Goal: Task Accomplishment & Management: Use online tool/utility

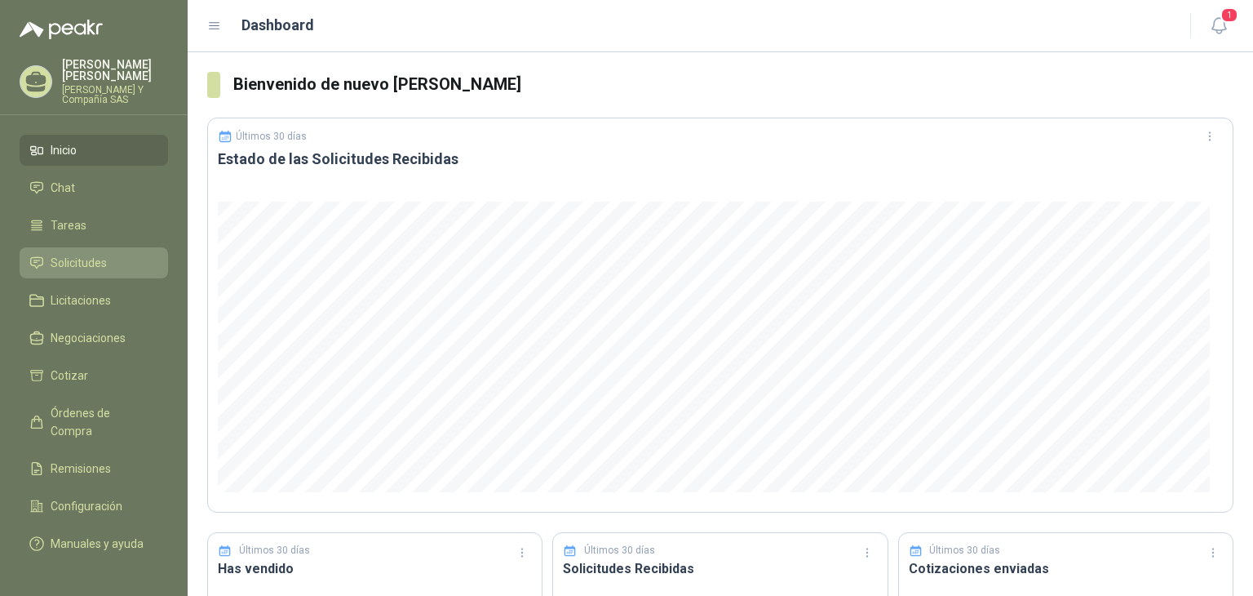
click at [91, 262] on span "Solicitudes" at bounding box center [79, 263] width 56 height 18
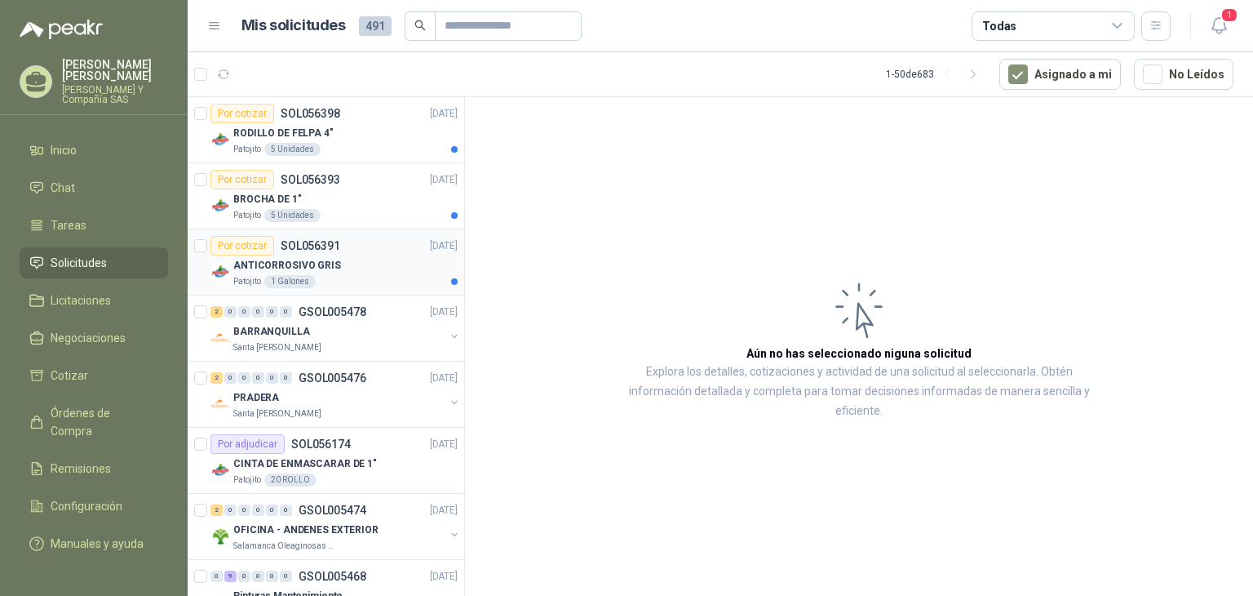
click at [317, 278] on div "Patojito 1 Galones" at bounding box center [345, 281] width 224 height 13
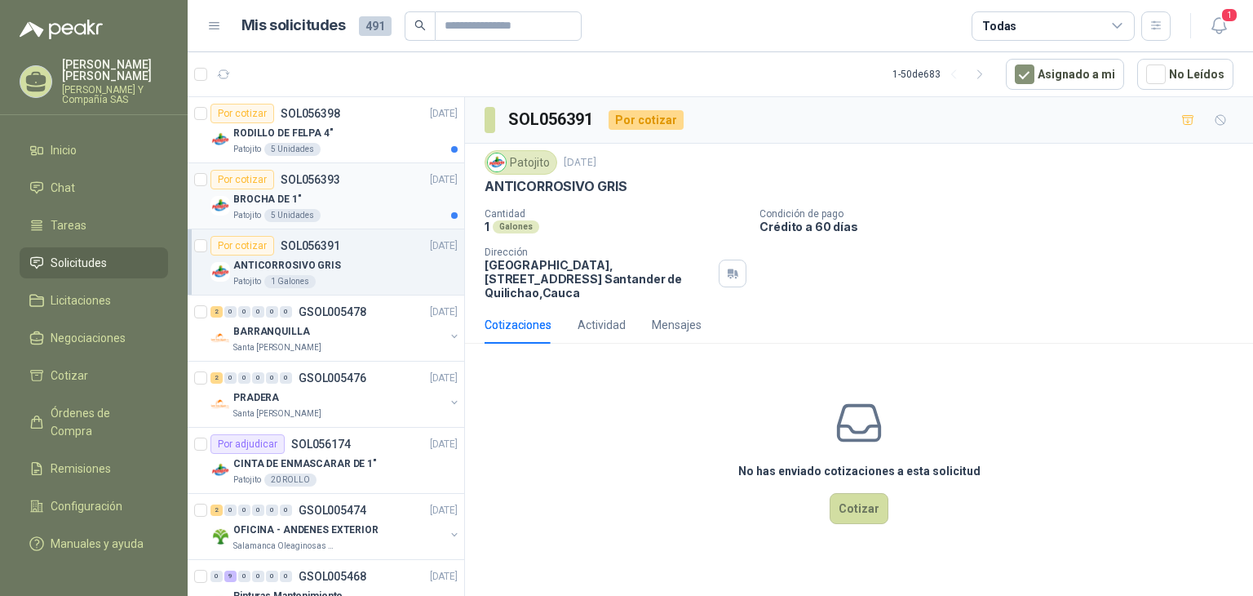
click at [353, 219] on div "Patojito 5 Unidades" at bounding box center [345, 215] width 224 height 13
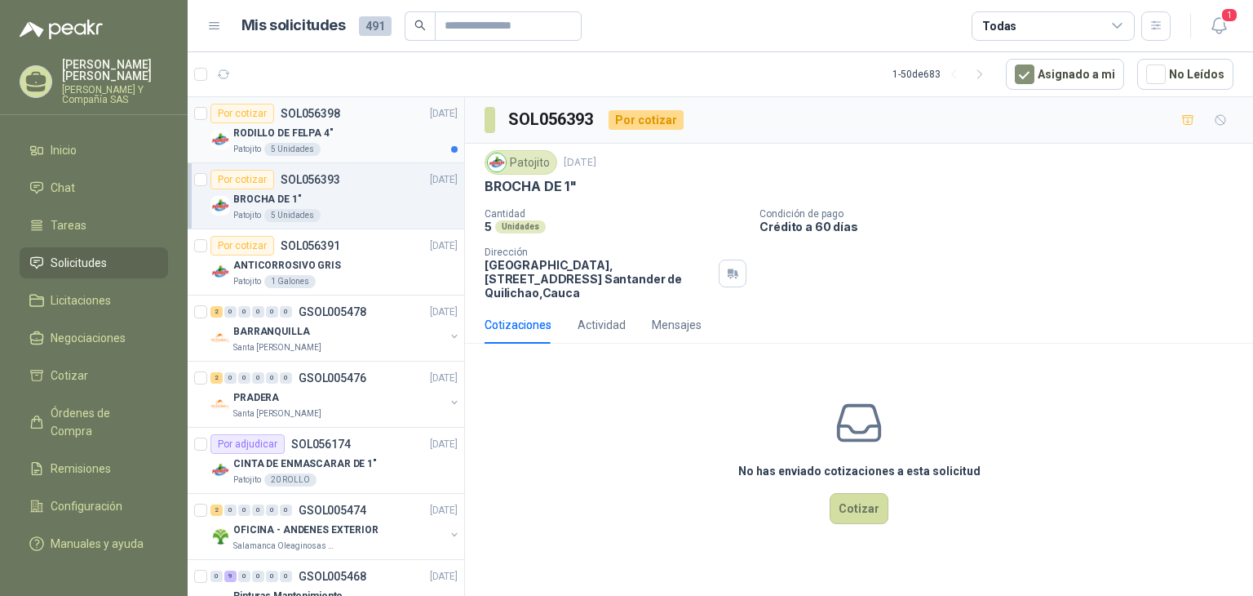
click at [358, 141] on div "RODILLO DE FELPA 4"" at bounding box center [345, 133] width 224 height 20
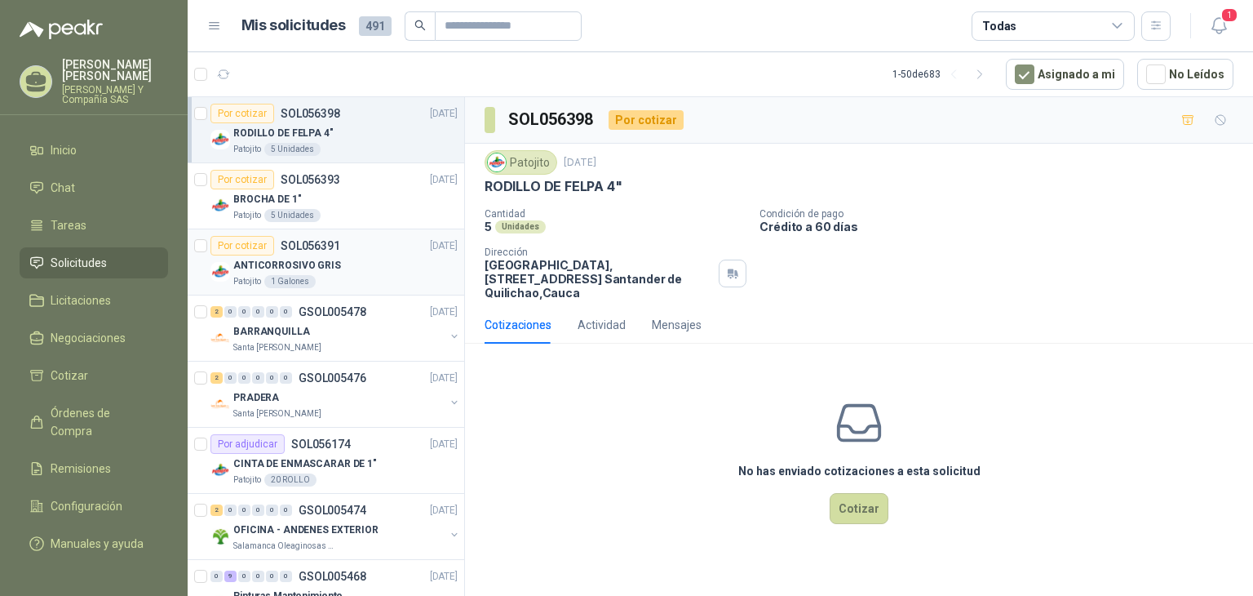
click at [358, 275] on div "Patojito 1 Galones" at bounding box center [345, 281] width 224 height 13
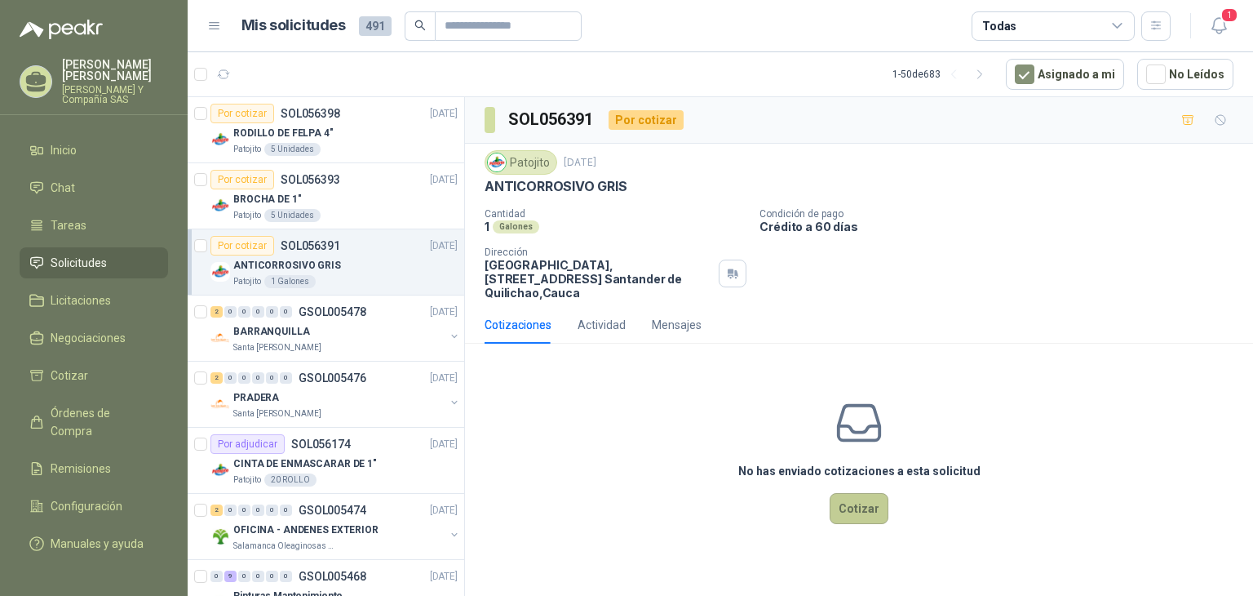
click at [862, 514] on button "Cotizar" at bounding box center [859, 508] width 59 height 31
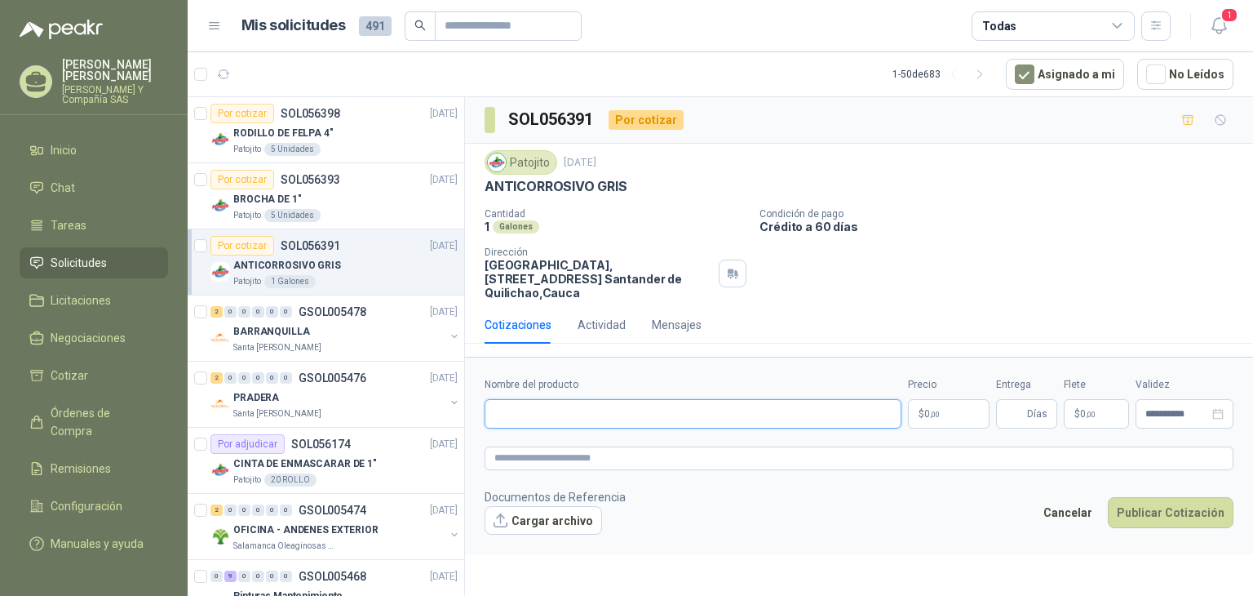
click at [744, 405] on input "Nombre del producto" at bounding box center [693, 413] width 417 height 29
click at [934, 282] on div "Cantidad 1 Galones Condición de pago Crédito a 60 días Dirección Parque Industr…" at bounding box center [859, 253] width 749 height 91
click at [281, 219] on div "5 Unidades" at bounding box center [292, 215] width 56 height 13
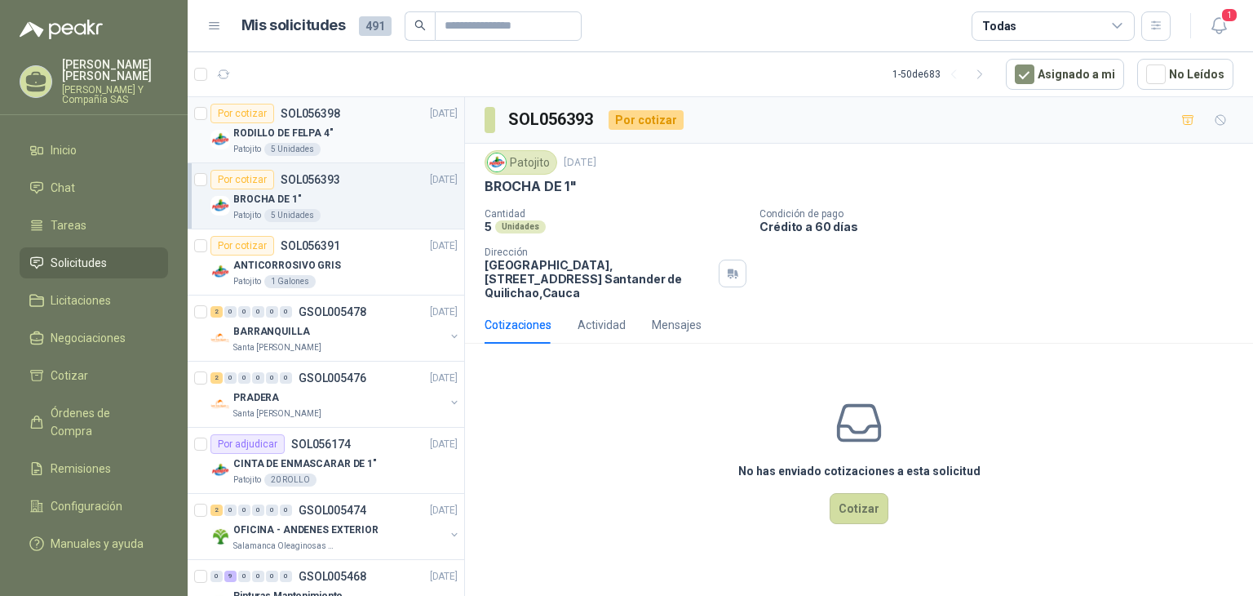
click at [352, 138] on div "RODILLO DE FELPA 4"" at bounding box center [345, 133] width 224 height 20
